Goal: Find specific page/section: Find specific page/section

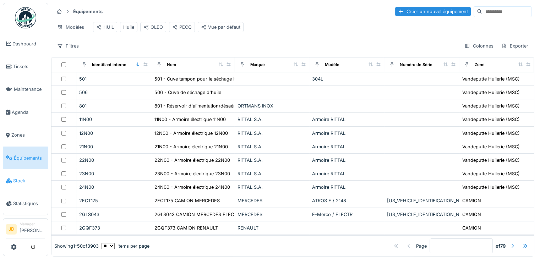
click at [26, 177] on span "Stock" at bounding box center [29, 180] width 32 height 7
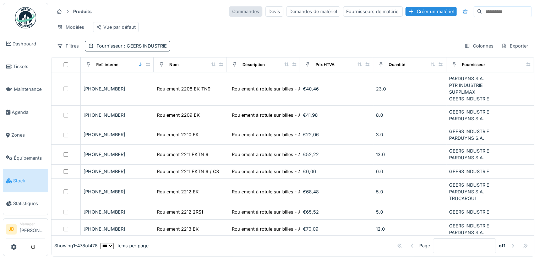
click at [229, 13] on div "Commandes" at bounding box center [245, 11] width 33 height 10
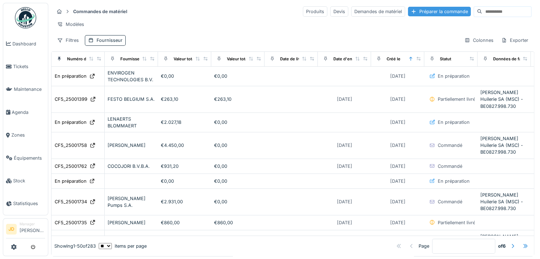
click at [414, 12] on div "Préparer la commande" at bounding box center [439, 12] width 63 height 10
click at [330, 13] on div "Devis" at bounding box center [339, 11] width 18 height 10
